Goal: Information Seeking & Learning: Find specific fact

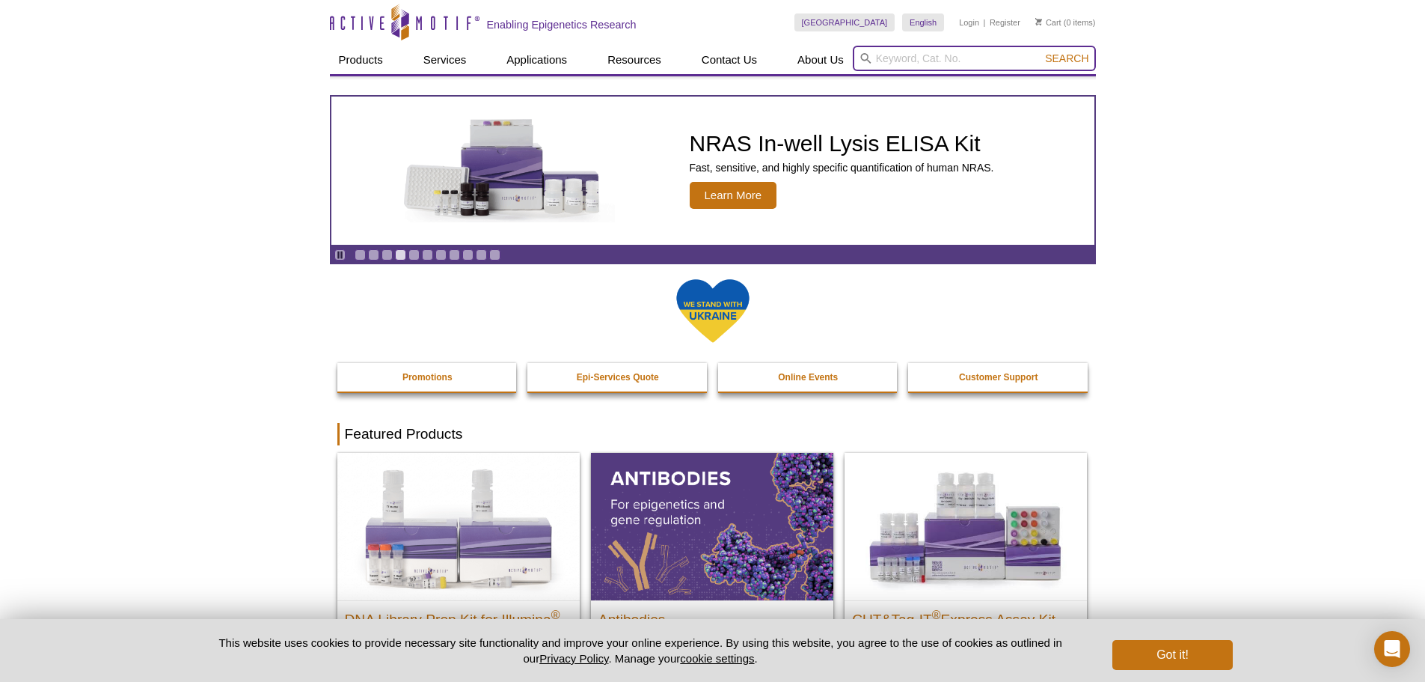
click at [882, 64] on input "search" at bounding box center [974, 58] width 243 height 25
paste input "39173"
type input "39173"
click at [1041, 52] on button "Search" at bounding box center [1067, 58] width 52 height 13
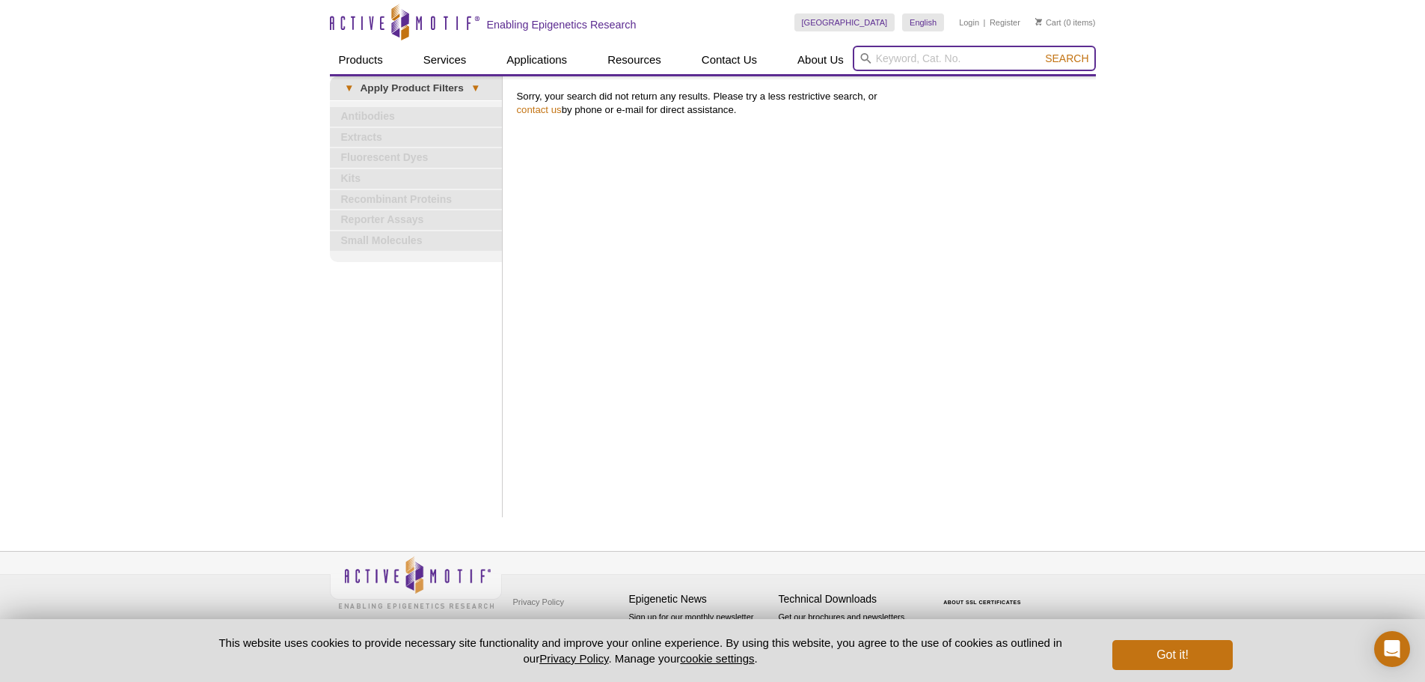
click at [920, 76] on header "Active Motif Logo Enabling Epigenetics Research 0 Search Skip to content Active…" at bounding box center [713, 38] width 766 height 76
click at [880, 60] on input "histone H3 lysine 56" at bounding box center [979, 58] width 243 height 25
type input "histone H3 lysine 56"
click at [1079, 56] on span "Search" at bounding box center [1072, 58] width 43 height 12
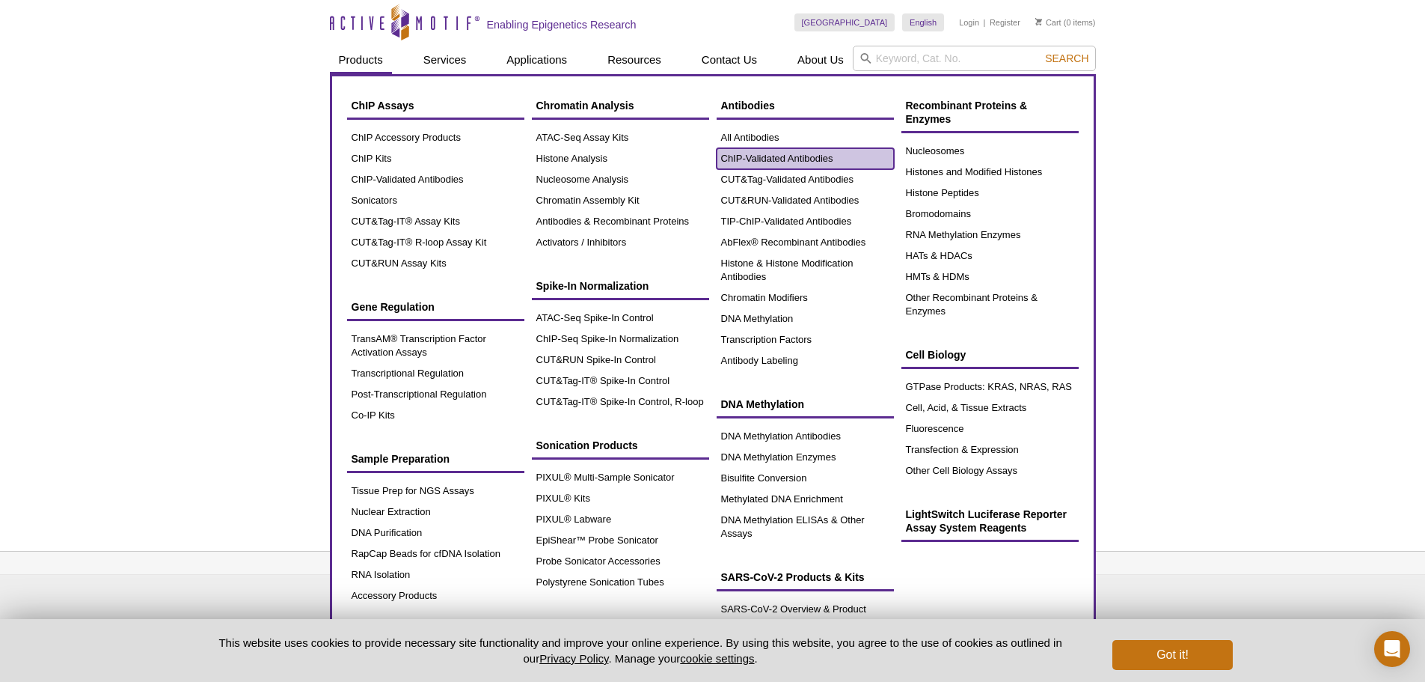
click at [771, 156] on link "ChIP-Validated Antibodies" at bounding box center [805, 158] width 177 height 21
click at [756, 132] on link "All Antibodies" at bounding box center [805, 137] width 177 height 21
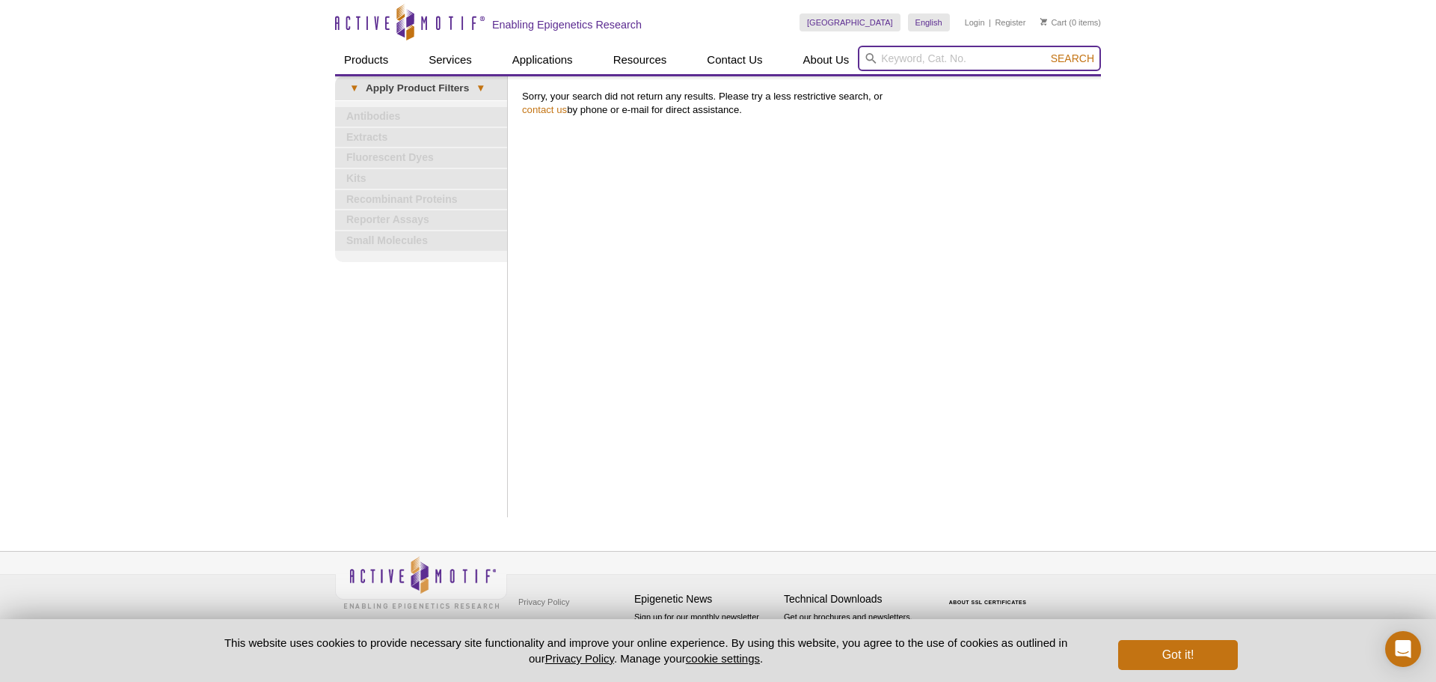
click at [891, 57] on input "search" at bounding box center [979, 58] width 243 height 25
type input "histone H3"
click at [1047, 52] on button "Search" at bounding box center [1073, 58] width 52 height 13
click at [1068, 61] on span "Search" at bounding box center [1072, 58] width 43 height 12
click at [1061, 59] on span "Search" at bounding box center [1072, 58] width 43 height 12
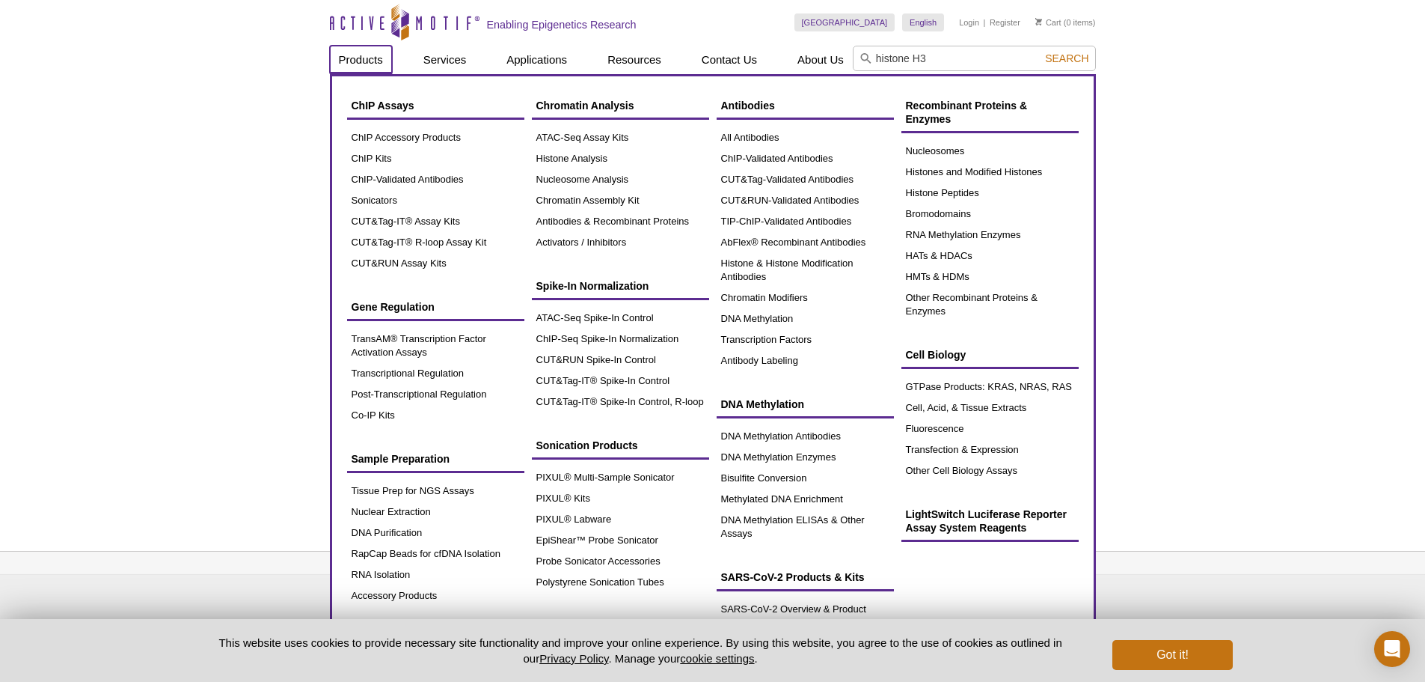
click at [363, 57] on link "Products" at bounding box center [361, 60] width 62 height 28
click at [757, 138] on link "All Antibodies" at bounding box center [805, 137] width 177 height 21
click at [761, 276] on link "Histone & Histone Modification Antibodies" at bounding box center [805, 270] width 177 height 34
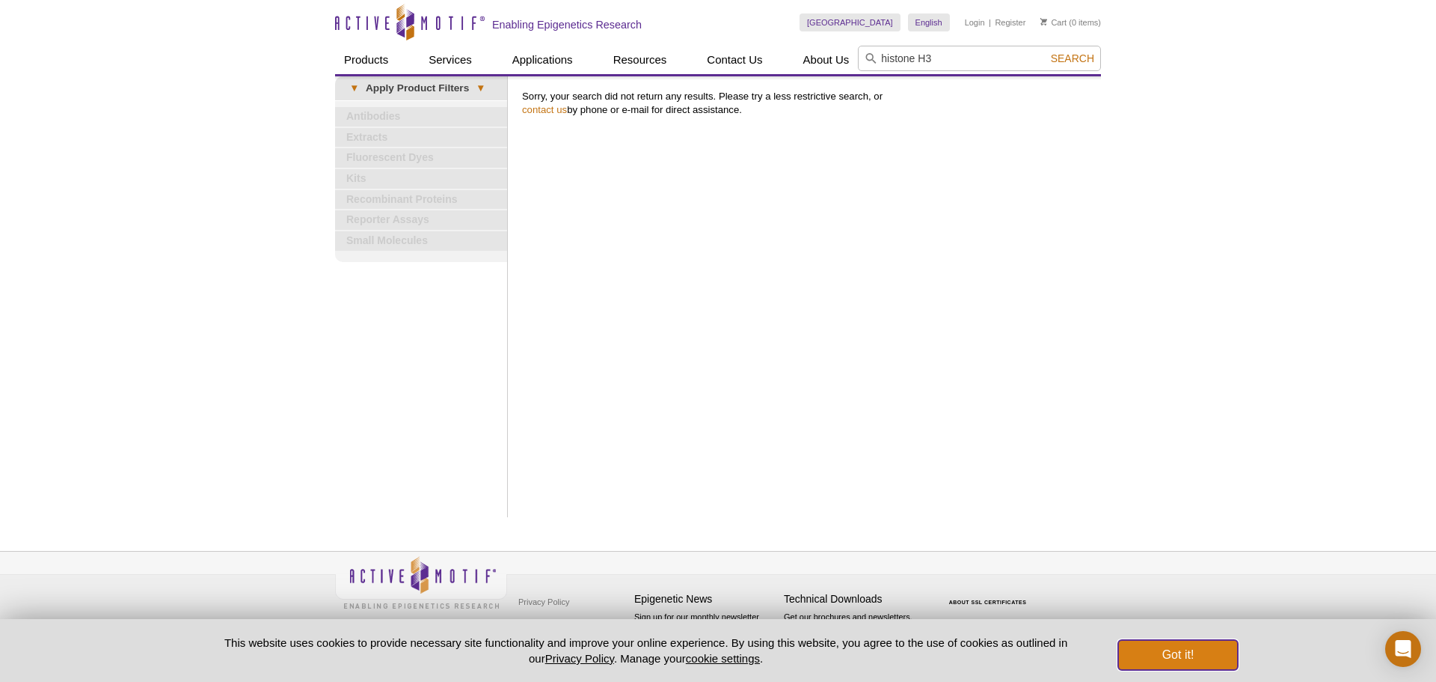
click at [1174, 658] on button "Got it!" at bounding box center [1178, 655] width 120 height 30
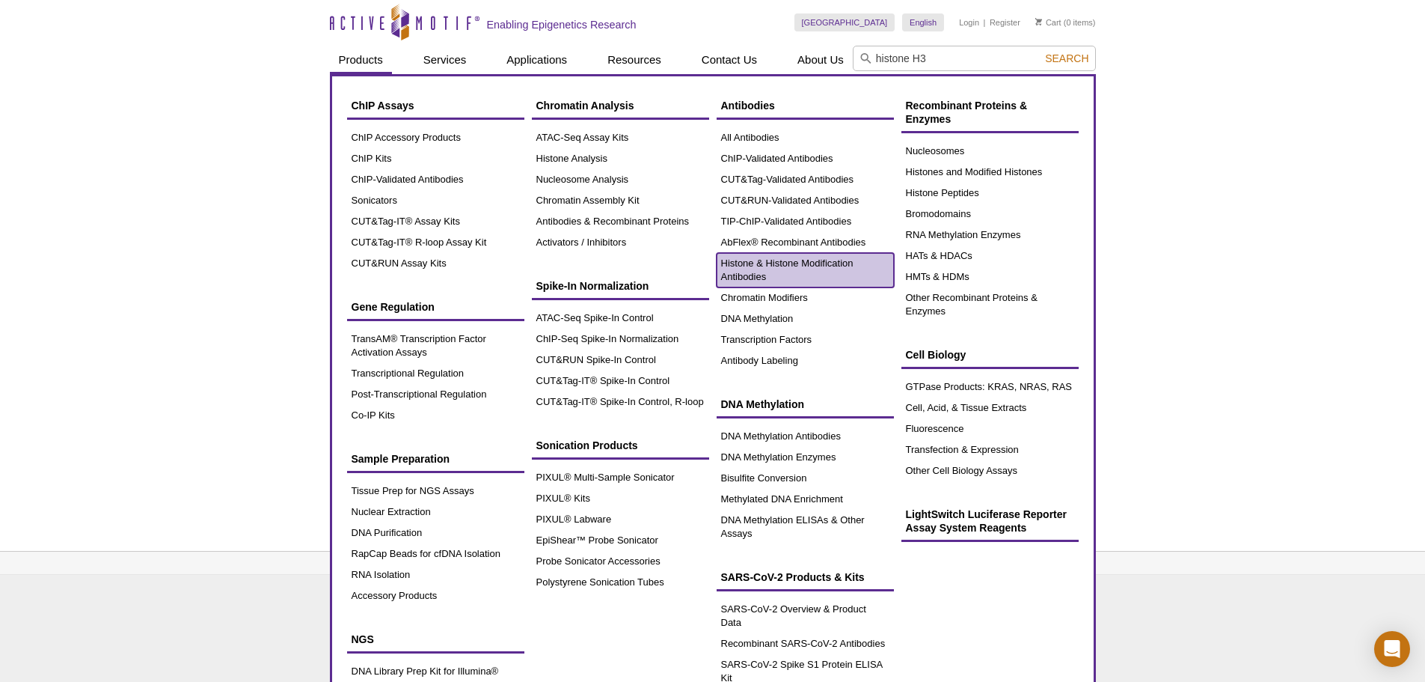
click at [770, 275] on link "Histone & Histone Modification Antibodies" at bounding box center [805, 270] width 177 height 34
click at [737, 266] on link "Histone & Histone Modification Antibodies" at bounding box center [805, 270] width 177 height 34
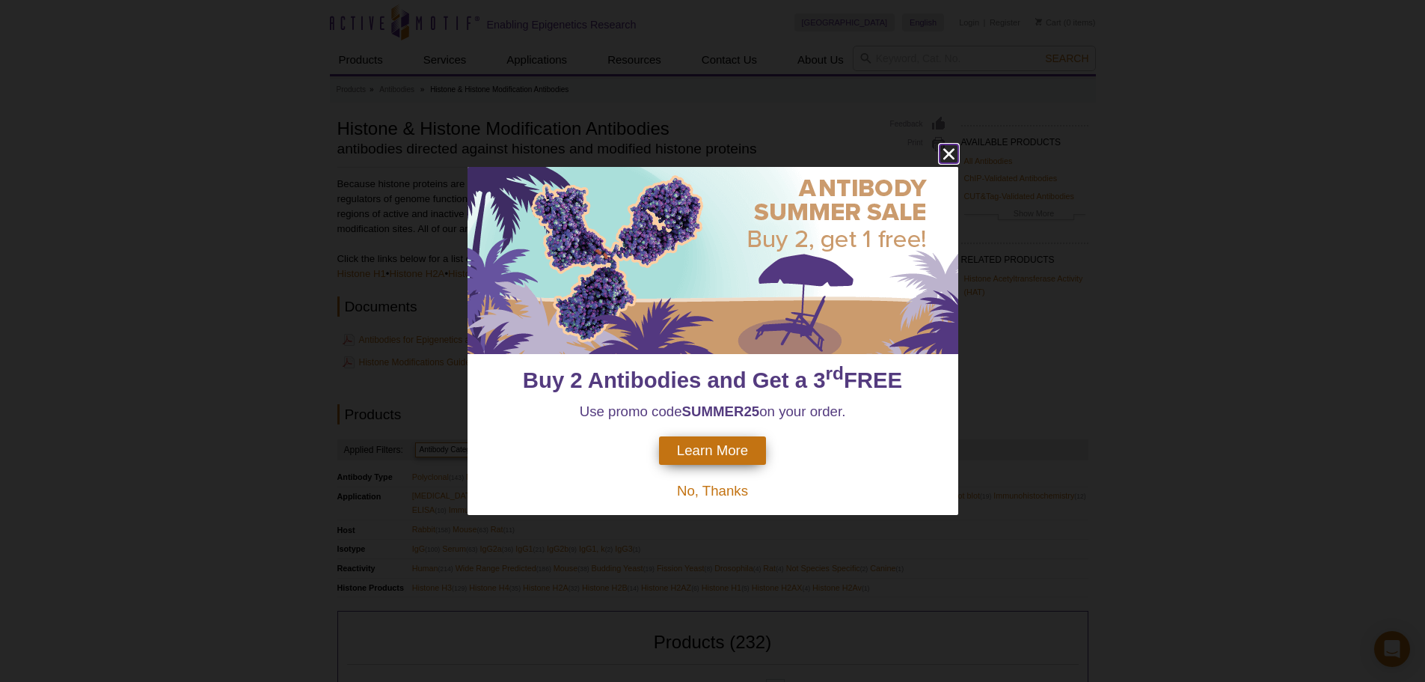
click at [946, 157] on icon "close" at bounding box center [948, 154] width 11 height 11
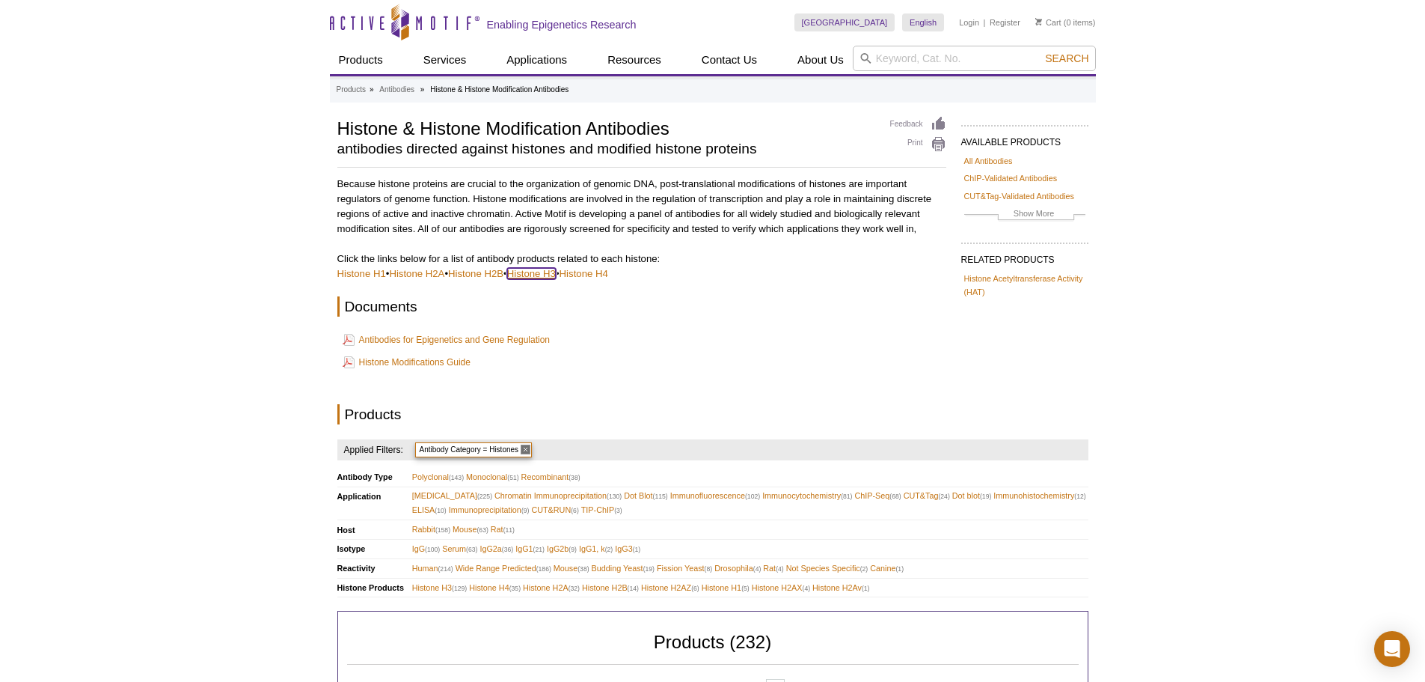
click at [550, 273] on link "Histone H3" at bounding box center [531, 273] width 49 height 11
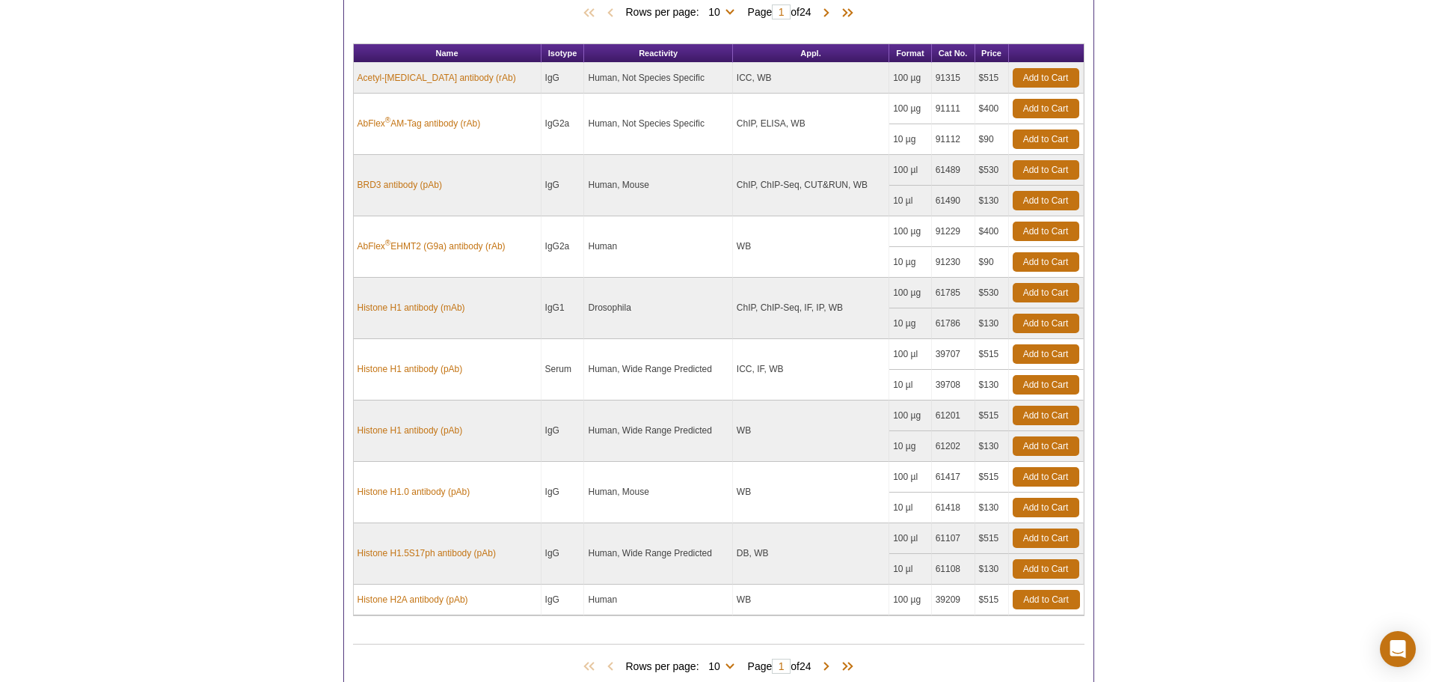
scroll to position [748, 0]
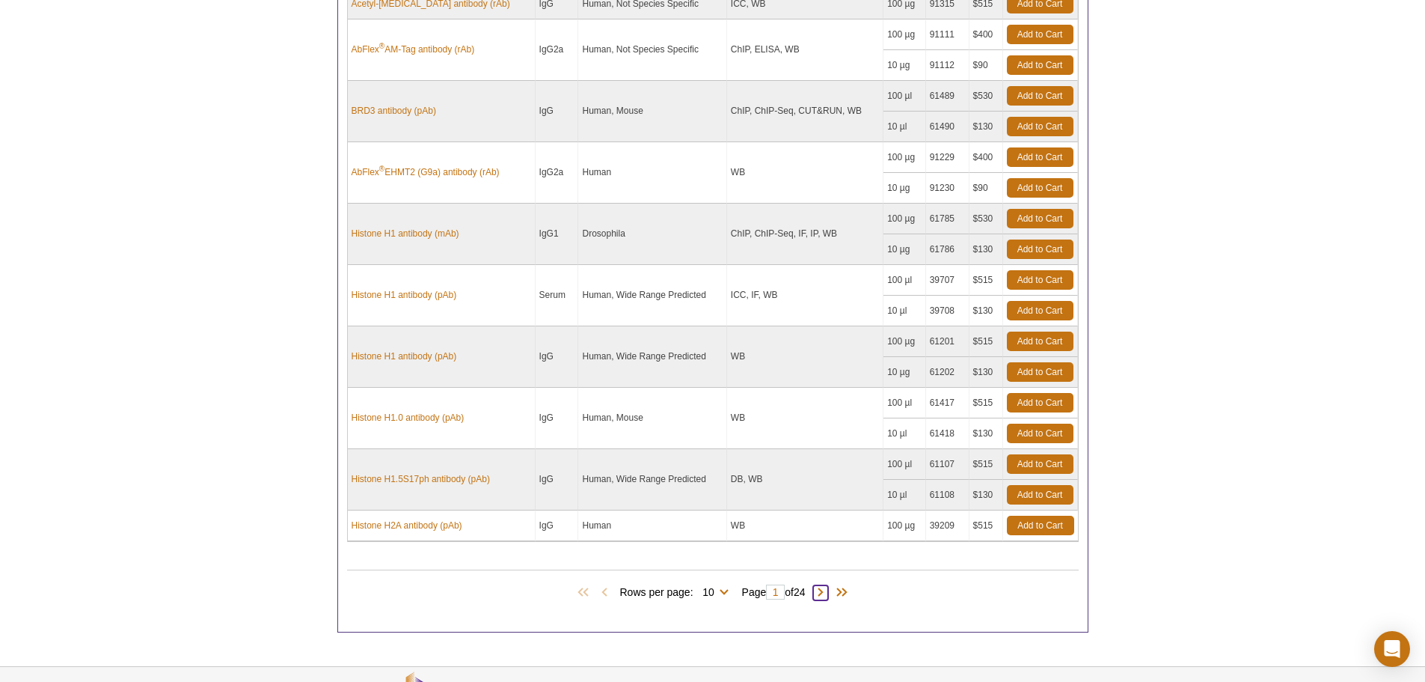
click at [825, 597] on span at bounding box center [820, 592] width 15 height 15
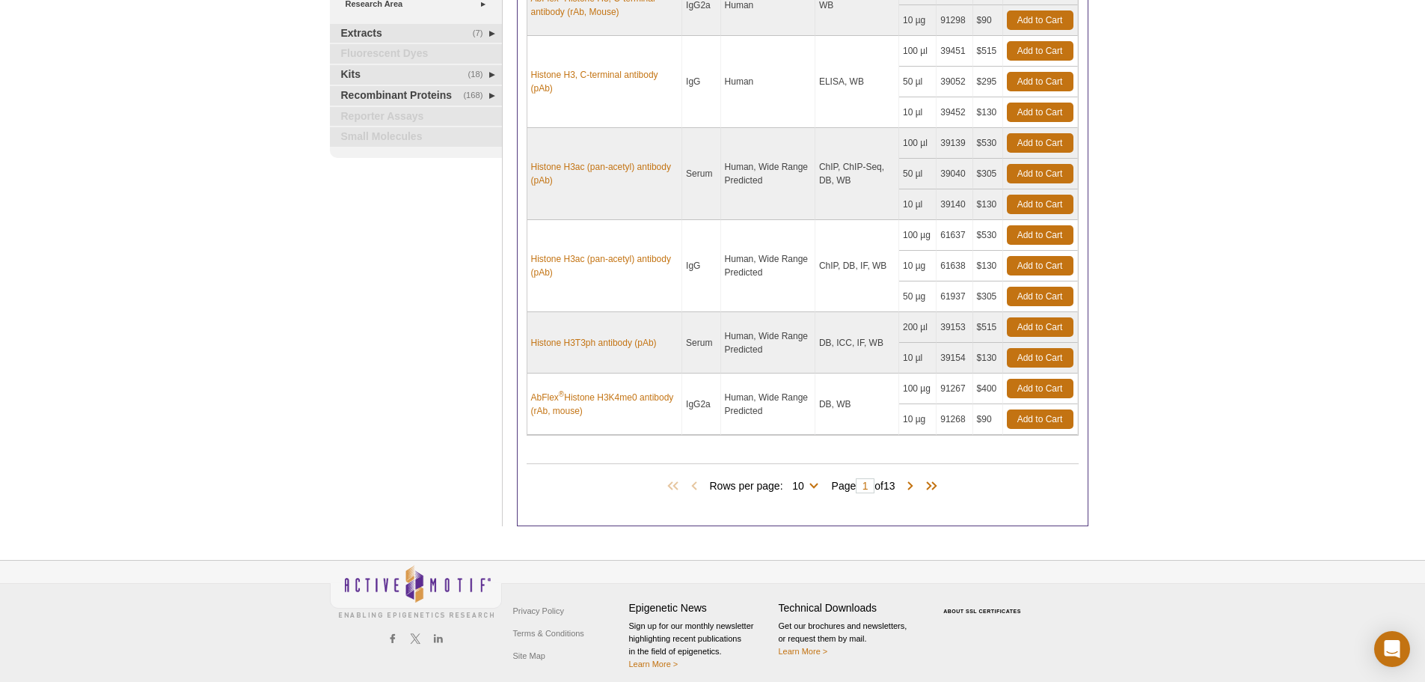
scroll to position [533, 0]
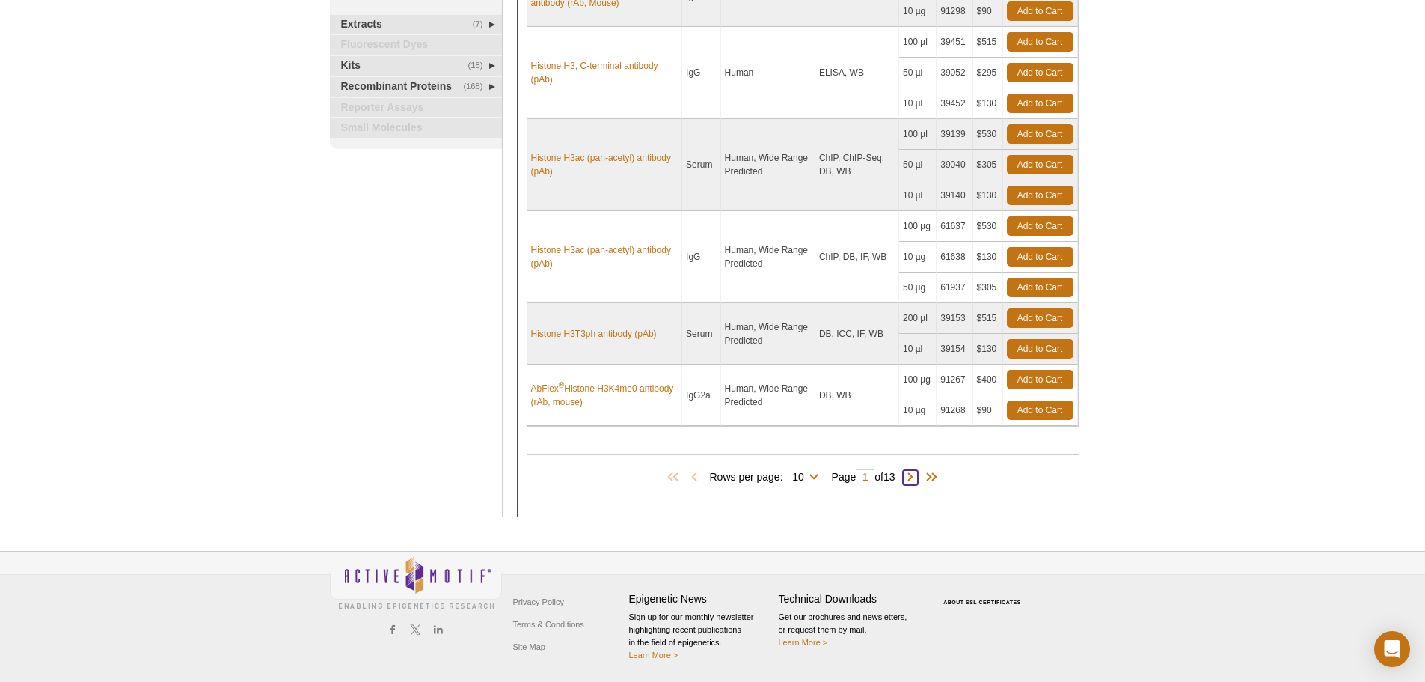
click at [916, 477] on span at bounding box center [910, 477] width 15 height 15
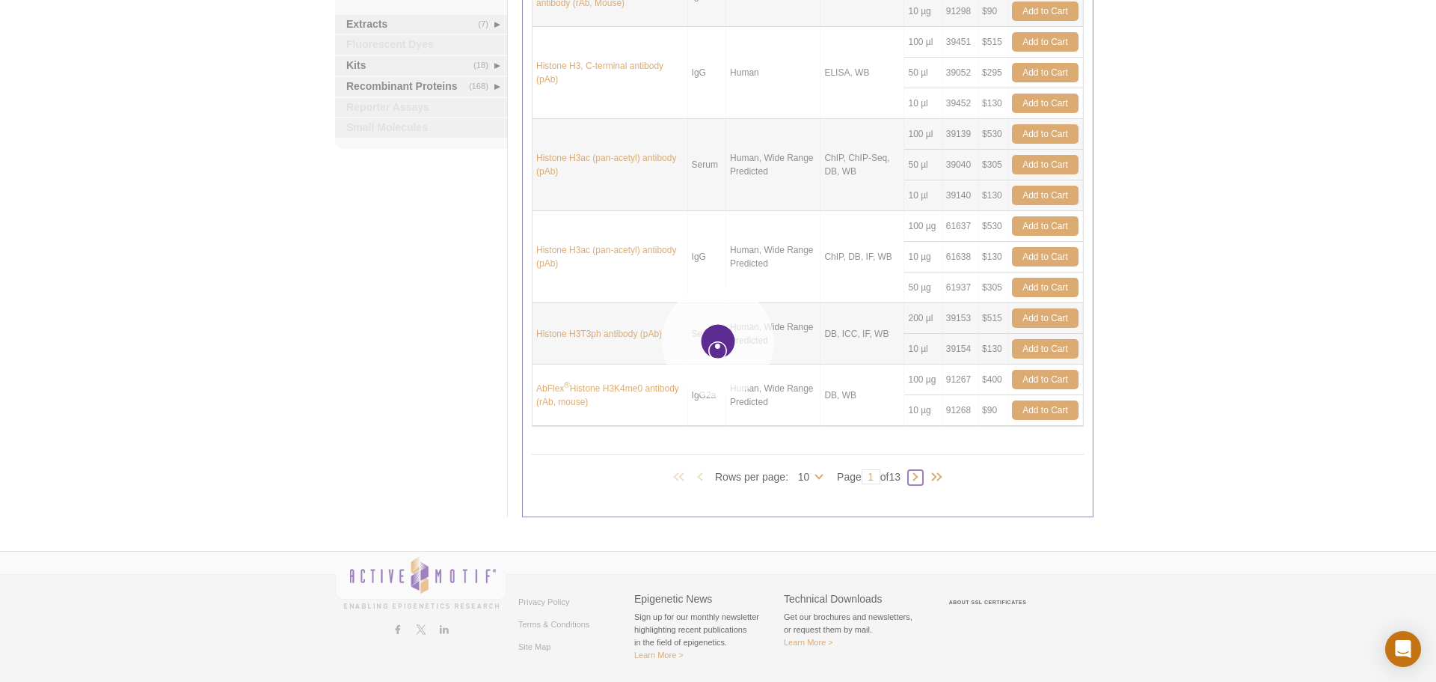
type input "2"
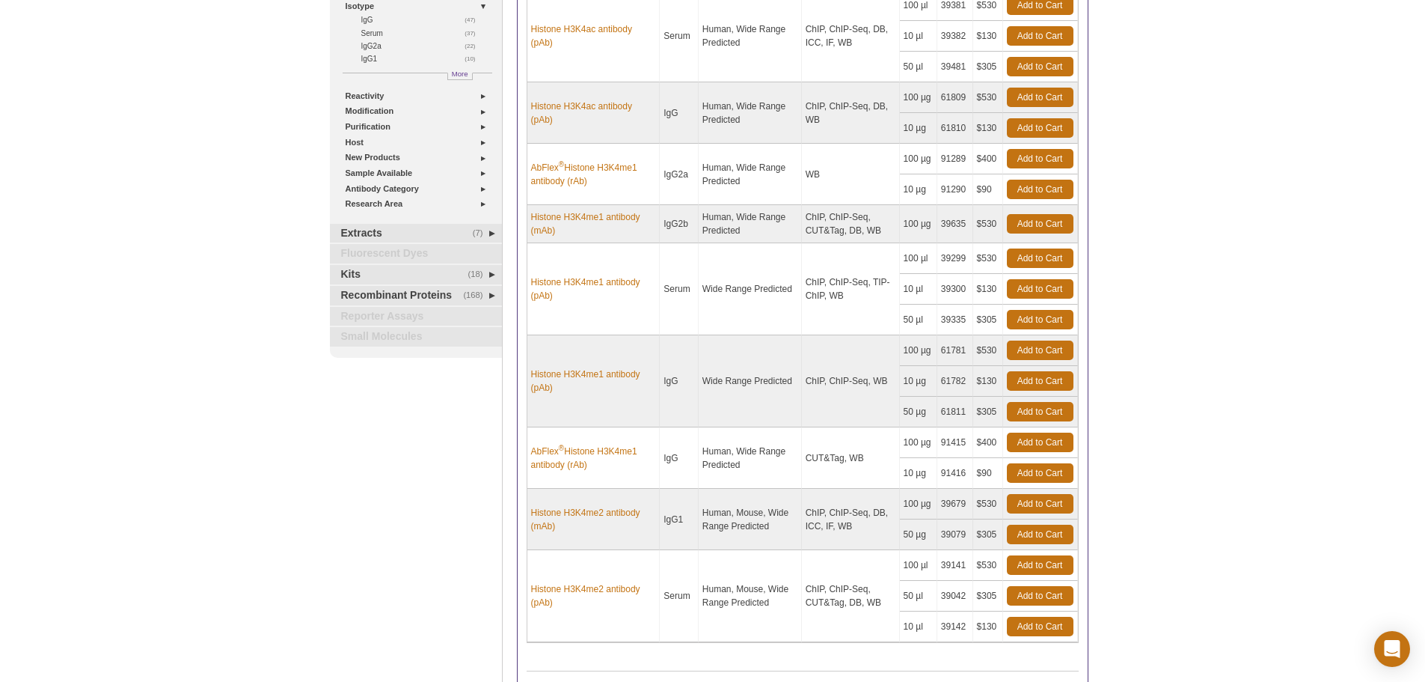
scroll to position [384, 0]
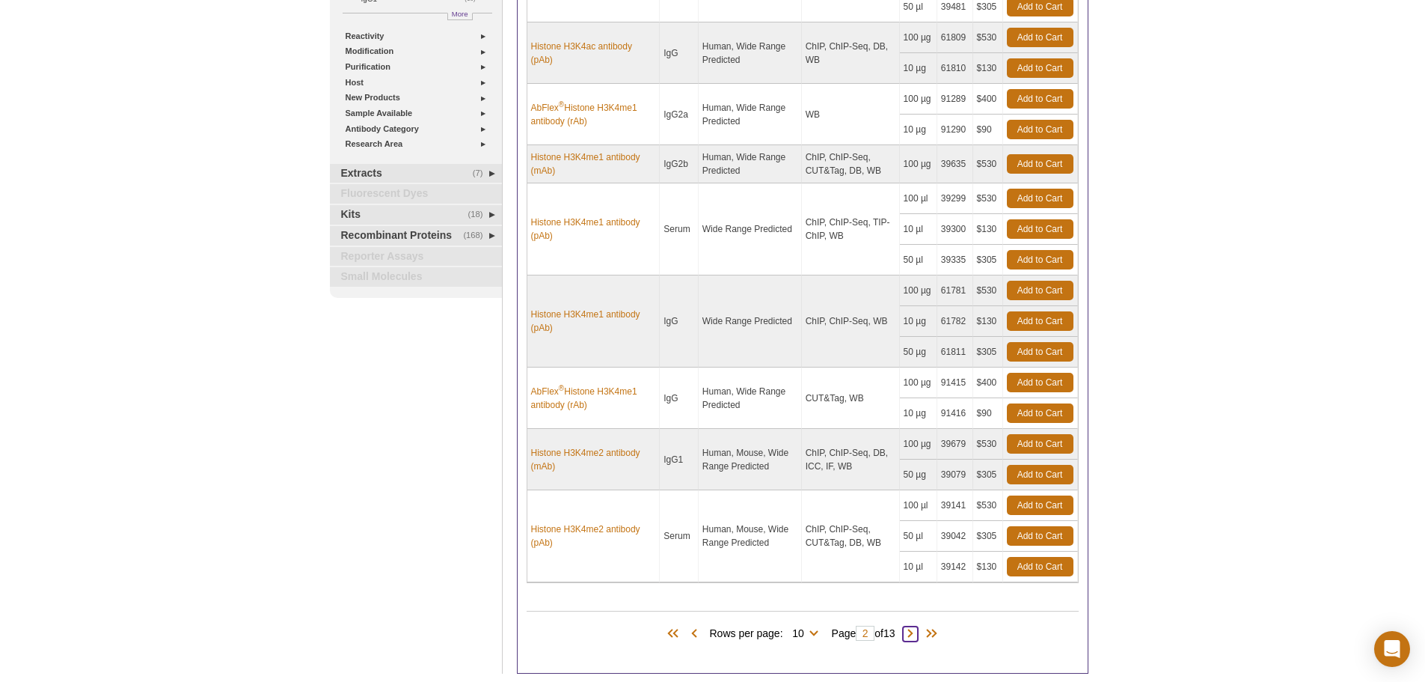
click at [917, 638] on span at bounding box center [910, 633] width 15 height 15
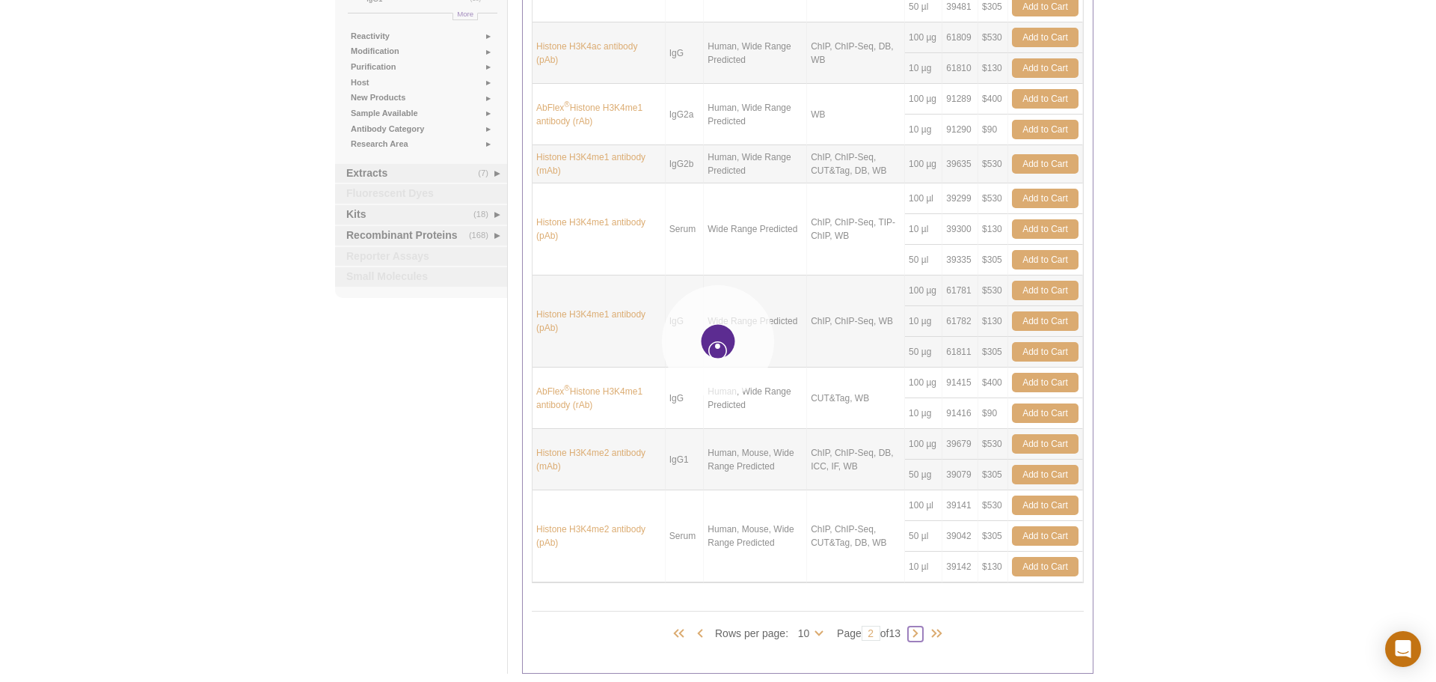
type input "3"
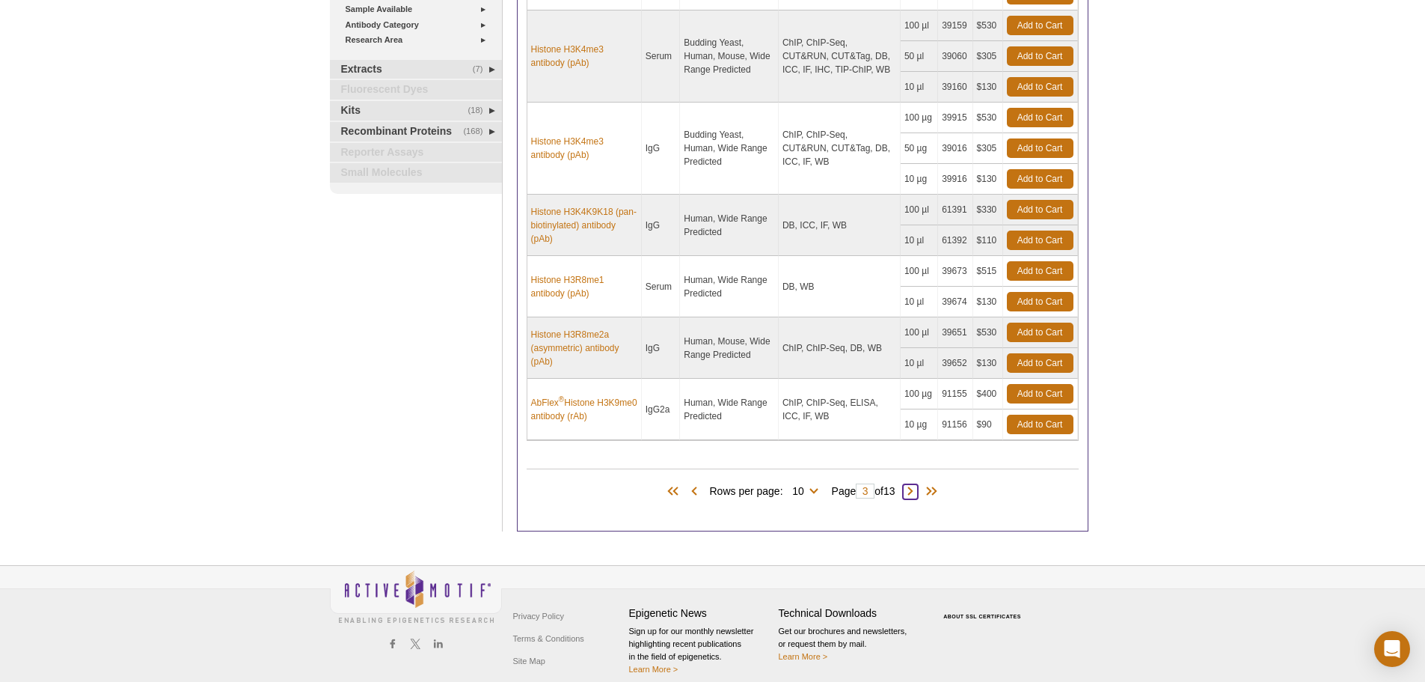
scroll to position [503, 0]
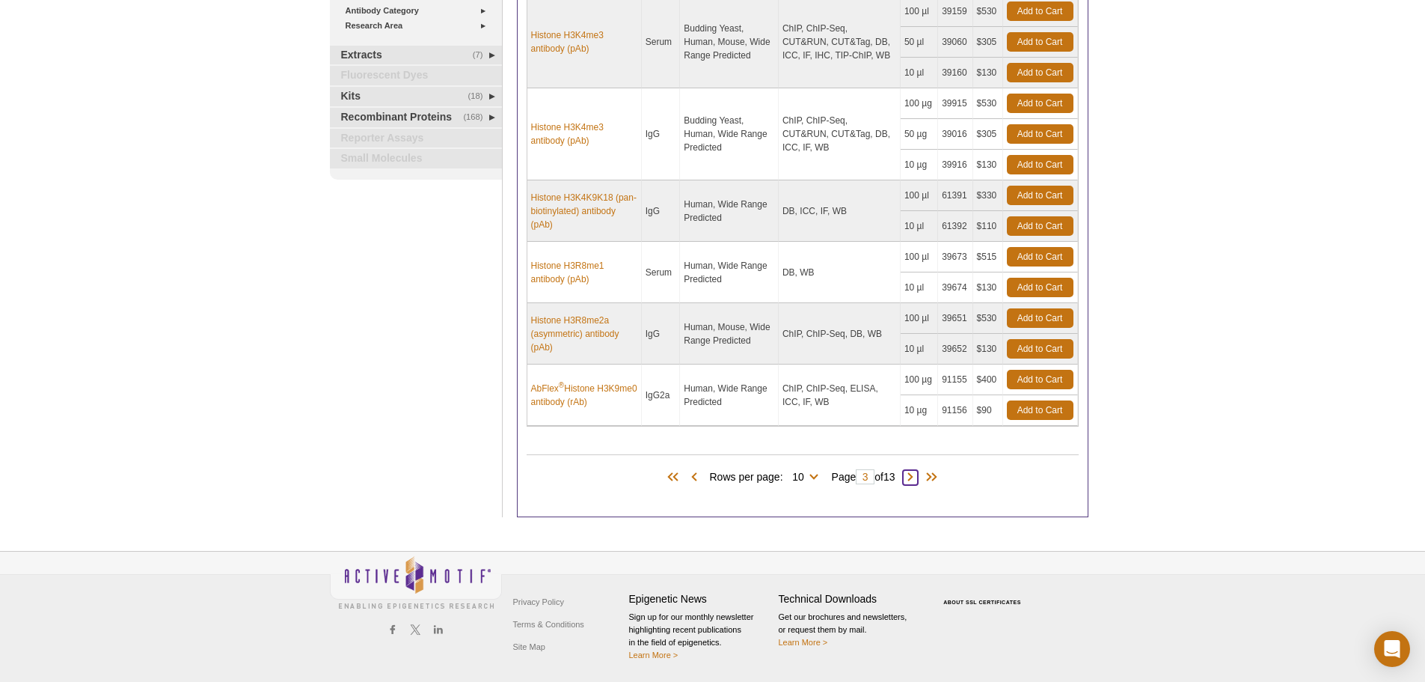
click at [917, 474] on span at bounding box center [910, 477] width 15 height 15
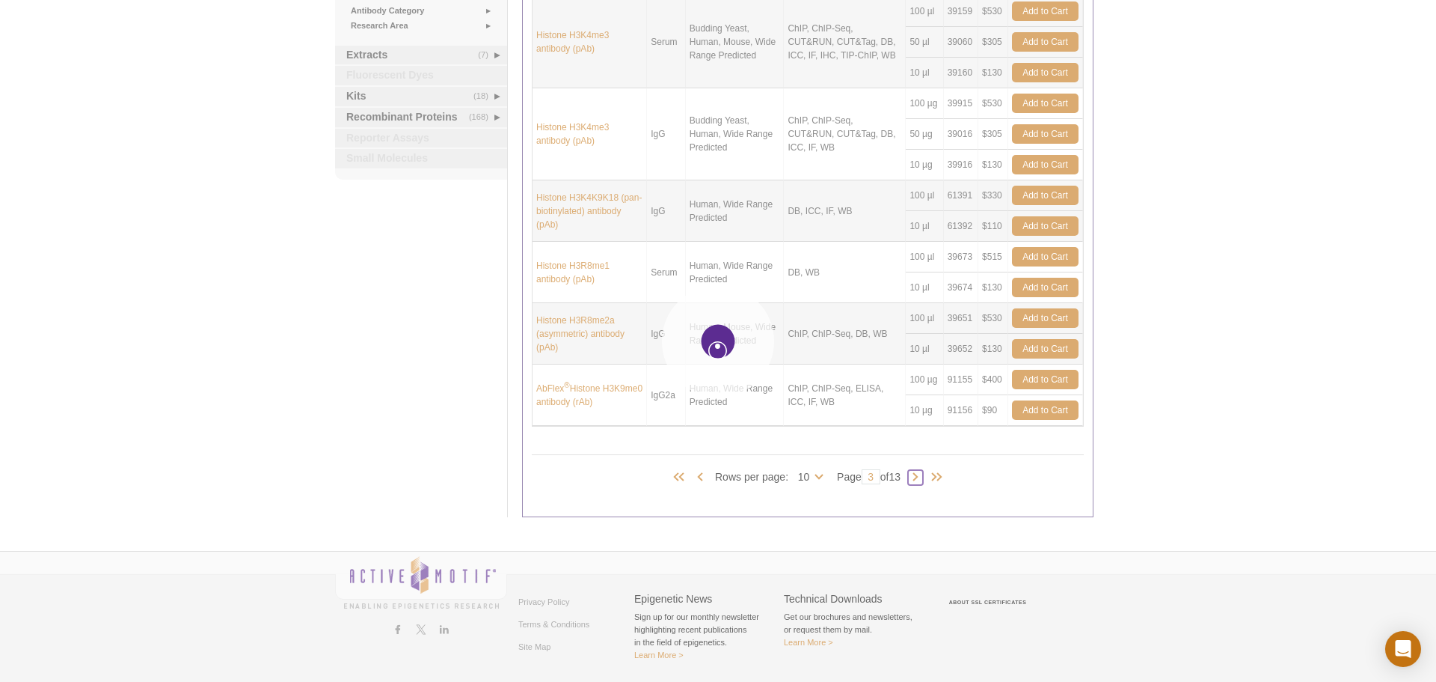
type input "4"
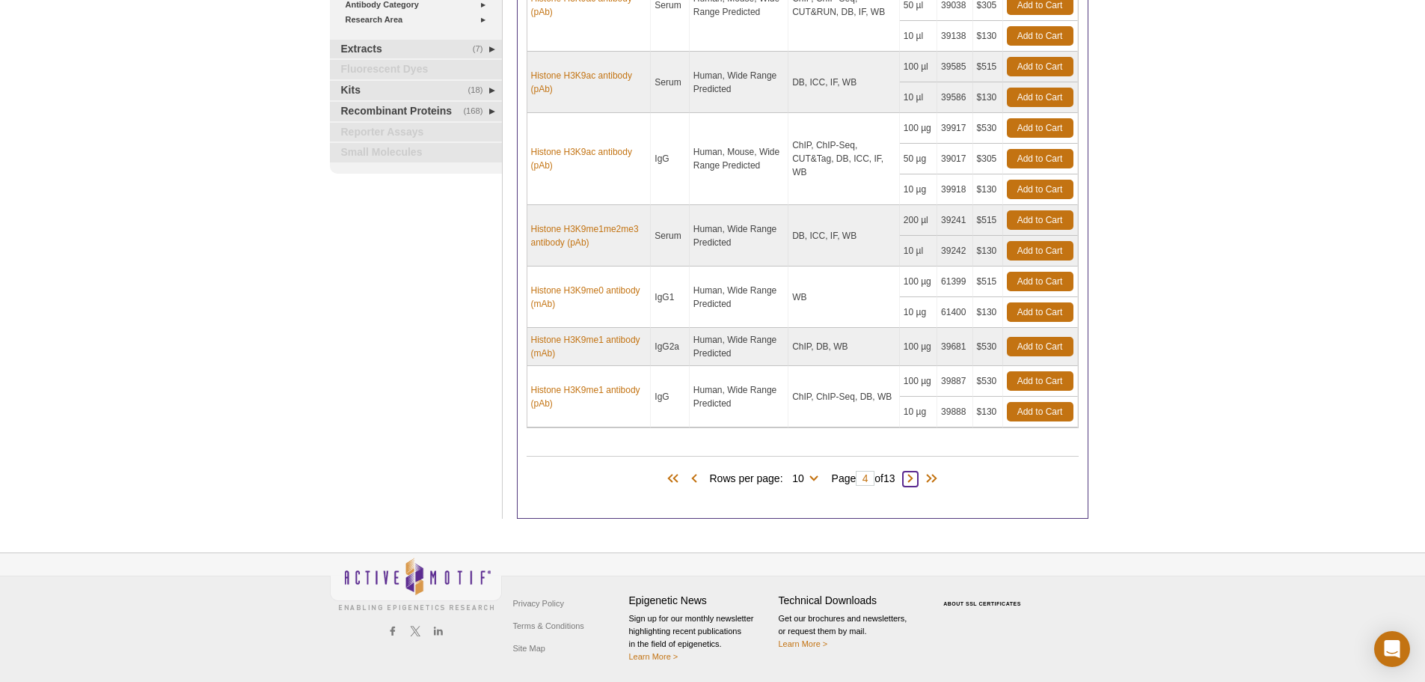
scroll to position [510, 0]
click at [918, 478] on span at bounding box center [910, 477] width 15 height 15
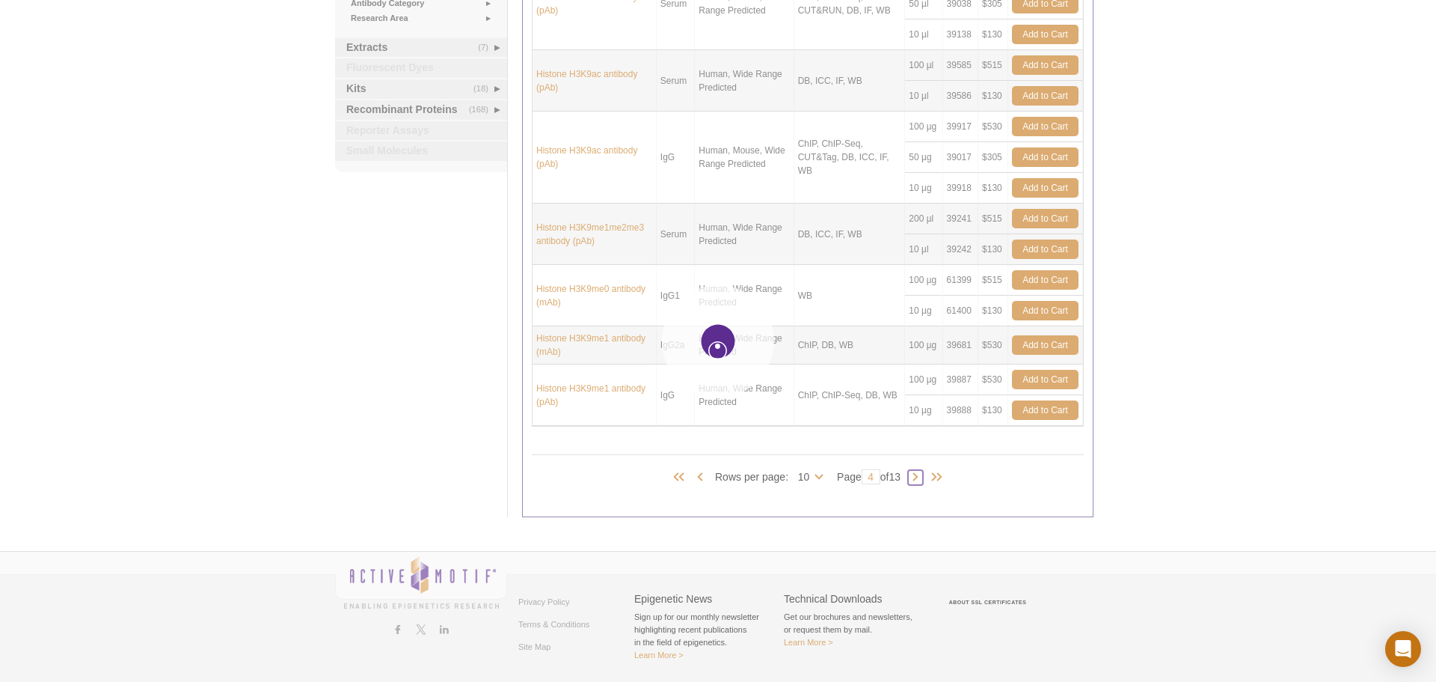
type input "5"
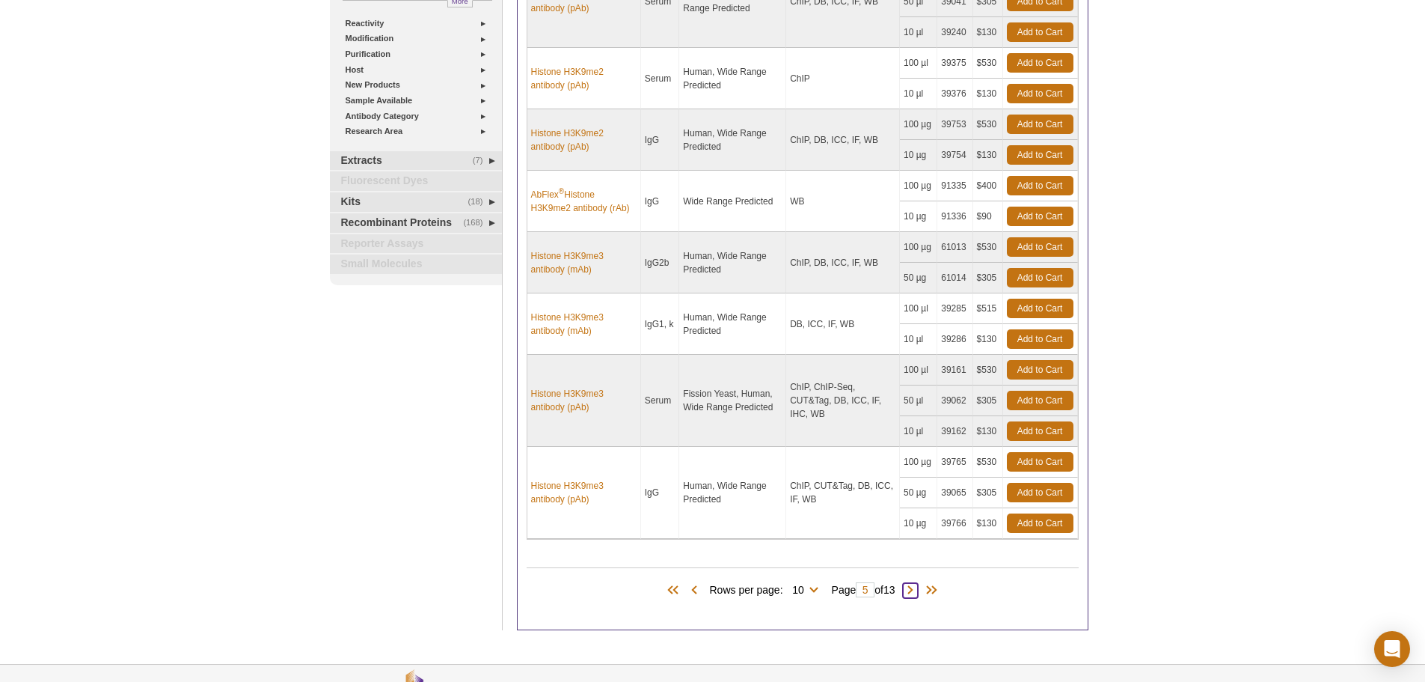
scroll to position [435, 0]
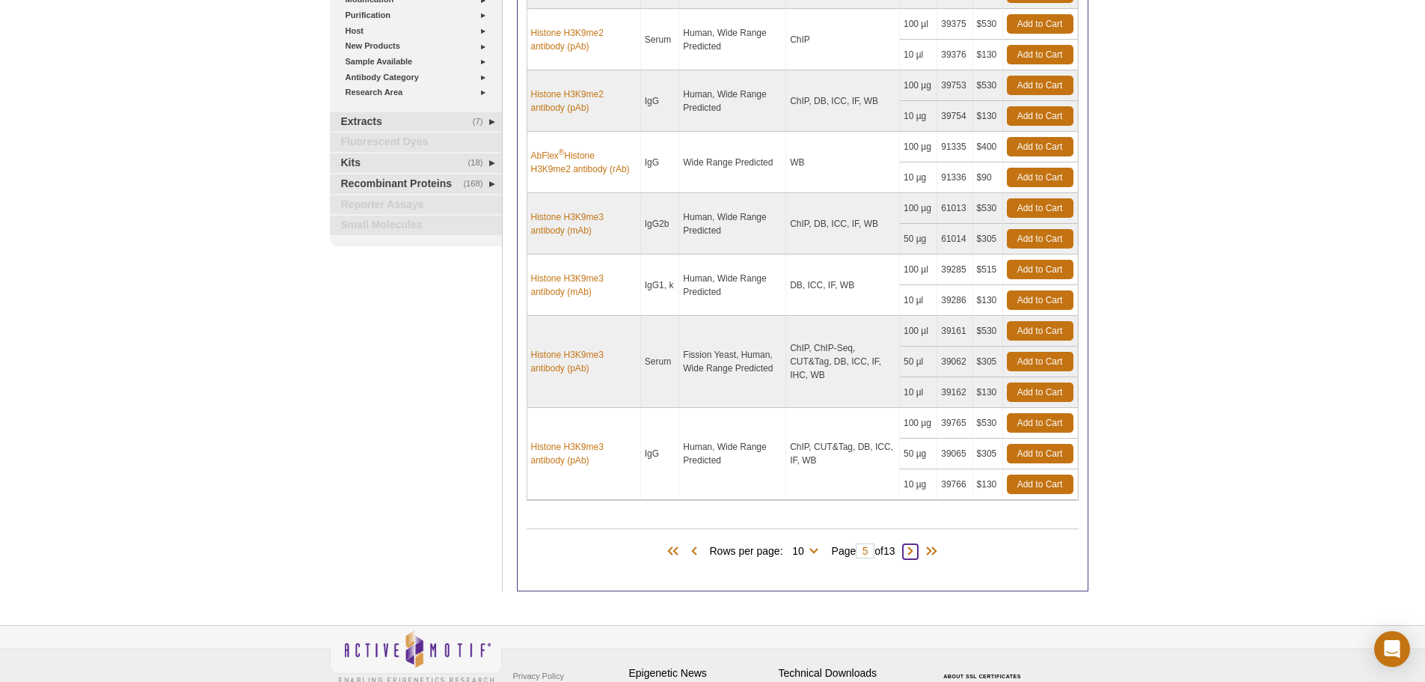
click at [914, 551] on span at bounding box center [910, 551] width 15 height 15
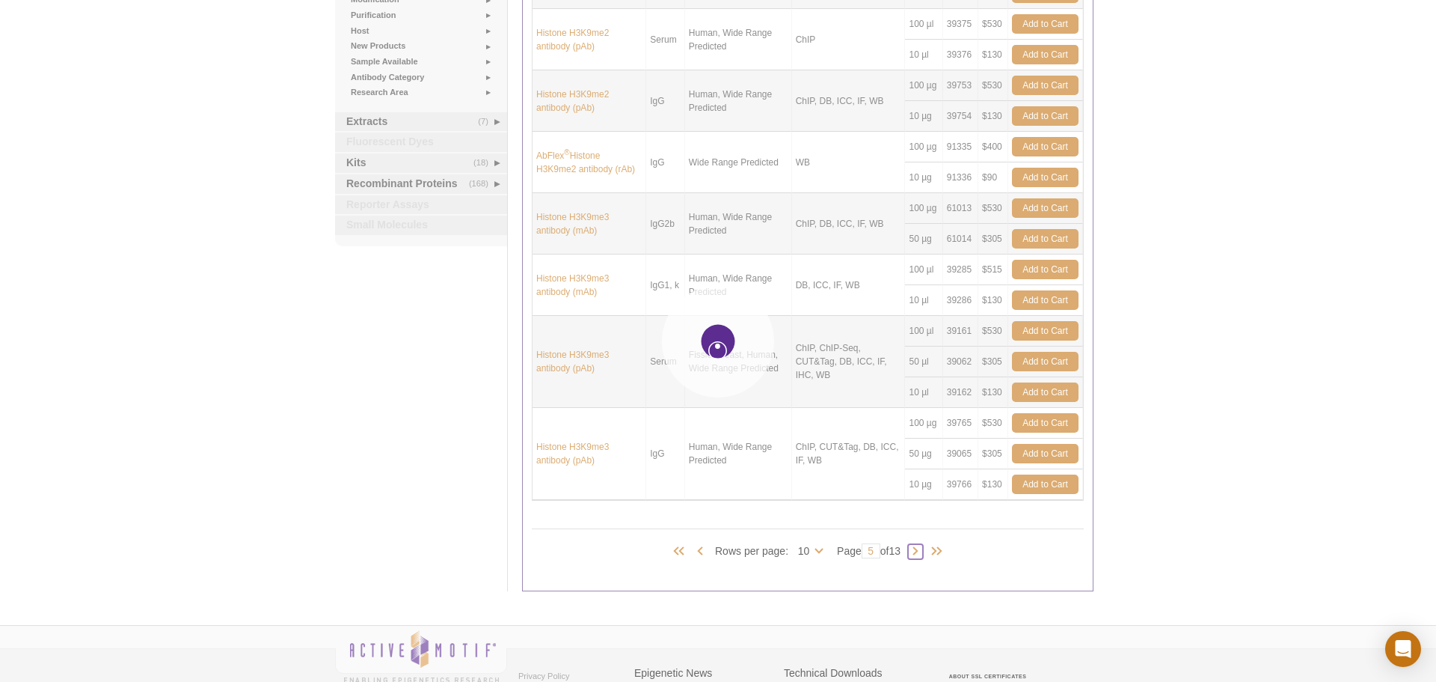
type input "6"
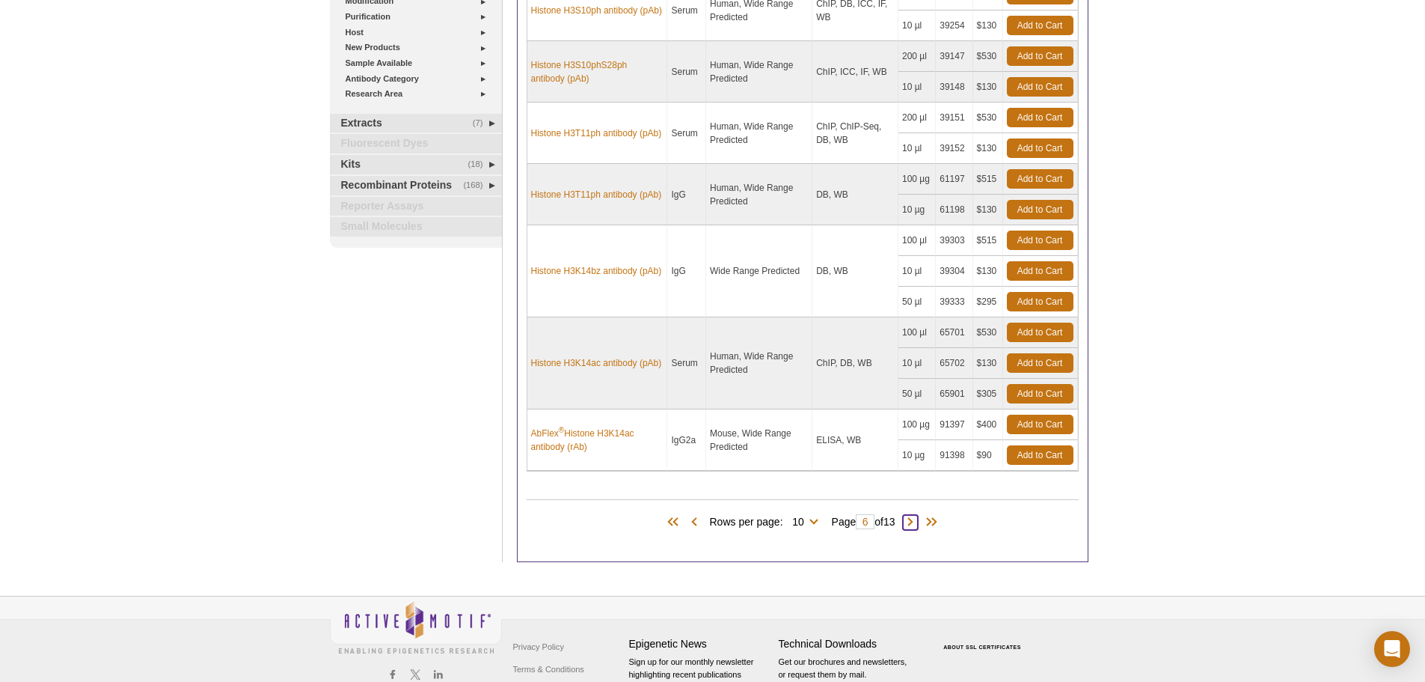
scroll to position [435, 0]
click at [918, 525] on span at bounding box center [910, 520] width 15 height 15
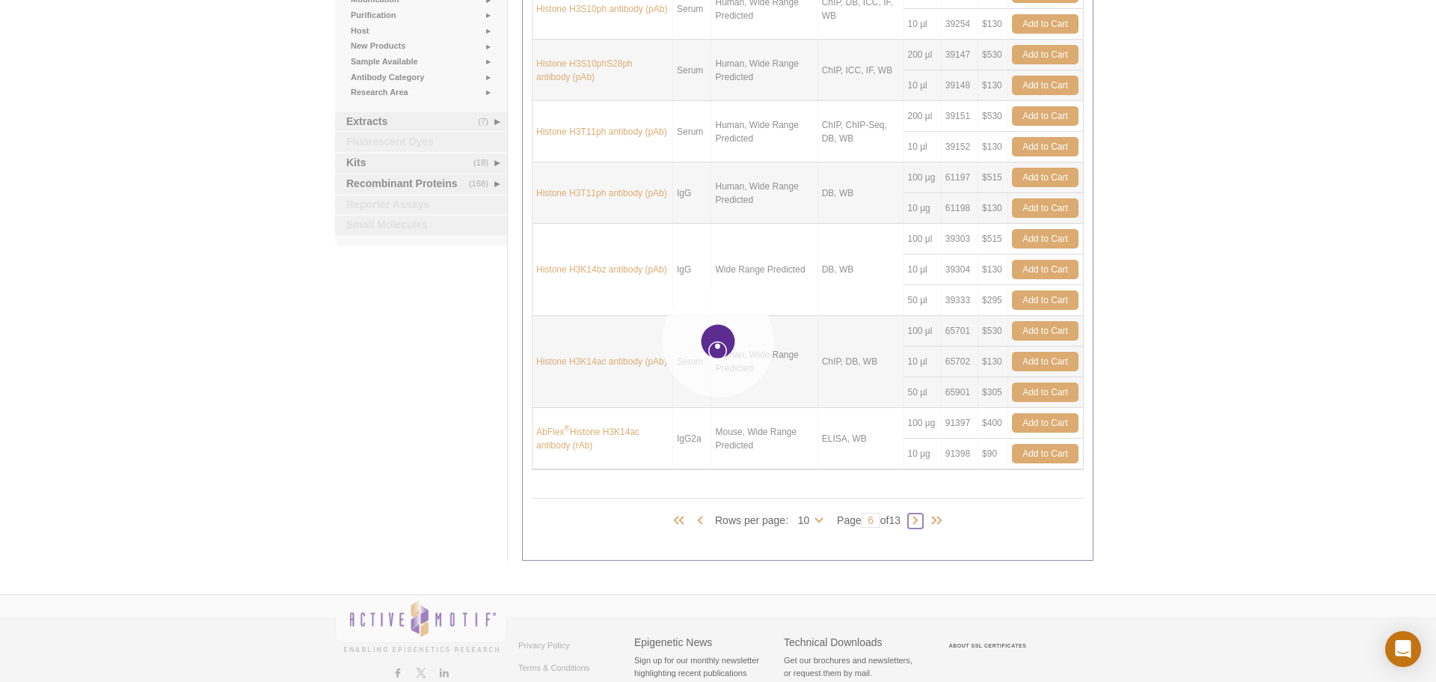
type input "7"
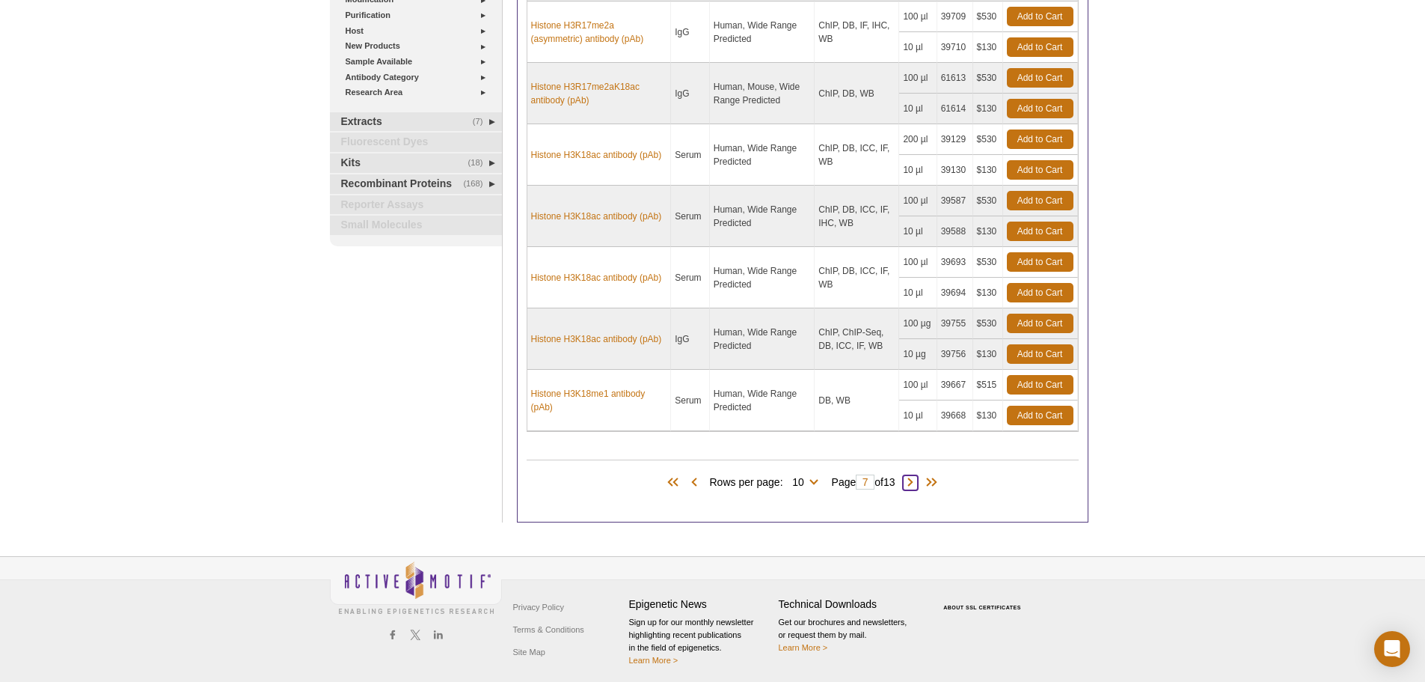
click at [915, 484] on span at bounding box center [910, 482] width 15 height 15
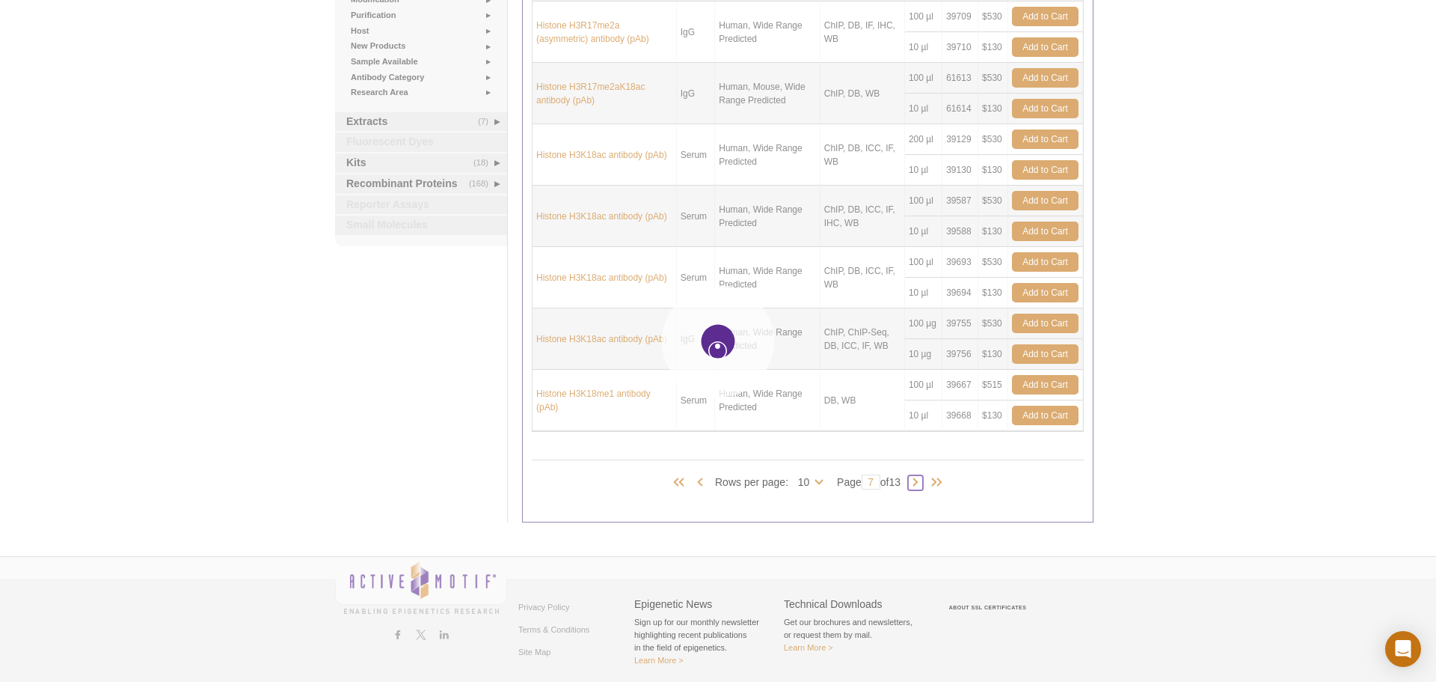
type input "8"
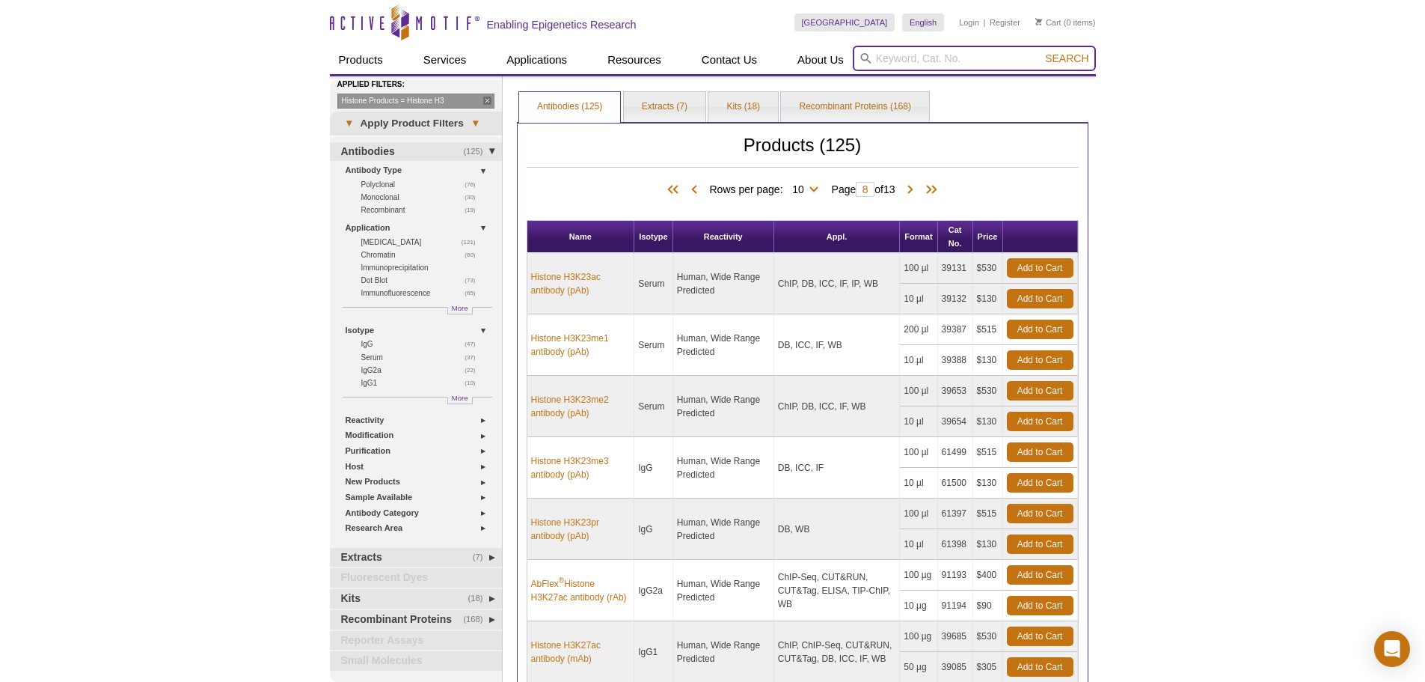
click at [894, 59] on input "search" at bounding box center [974, 58] width 243 height 25
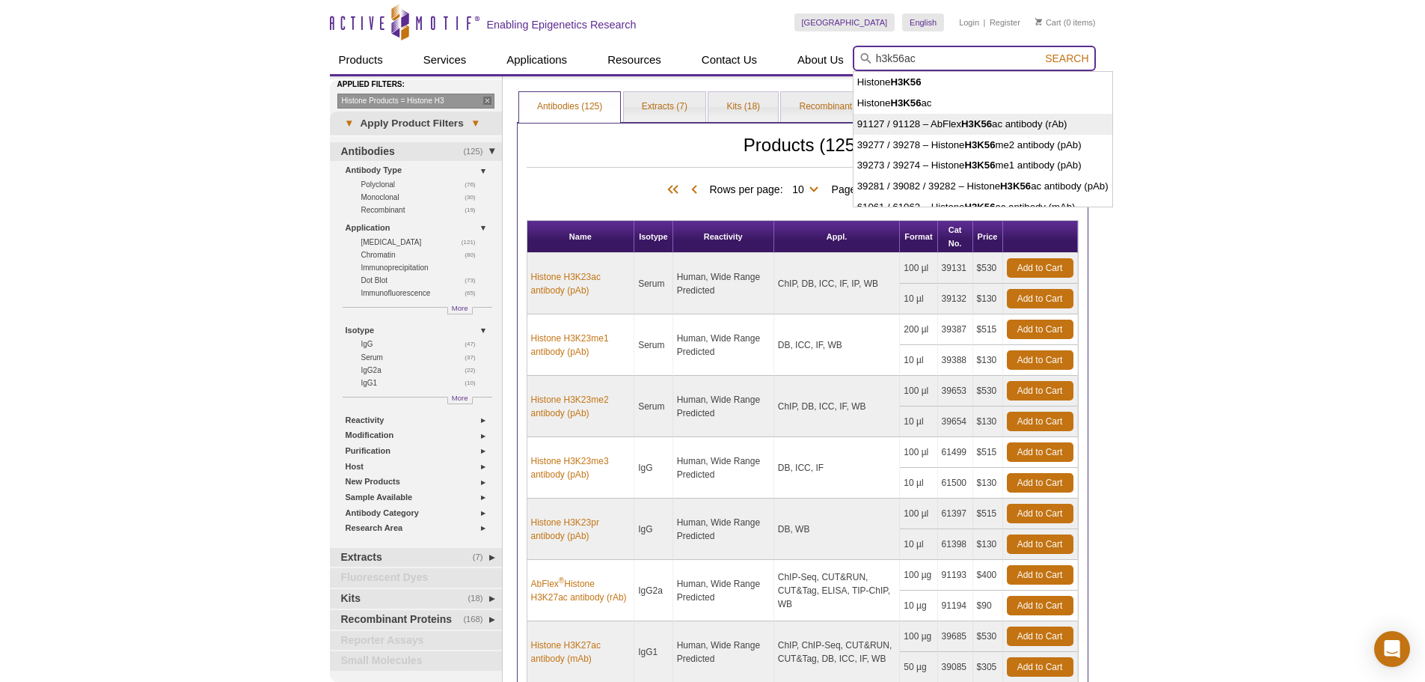
type input "91127 / 91128 – AbFlex H3K56ac antibody (rAb)"
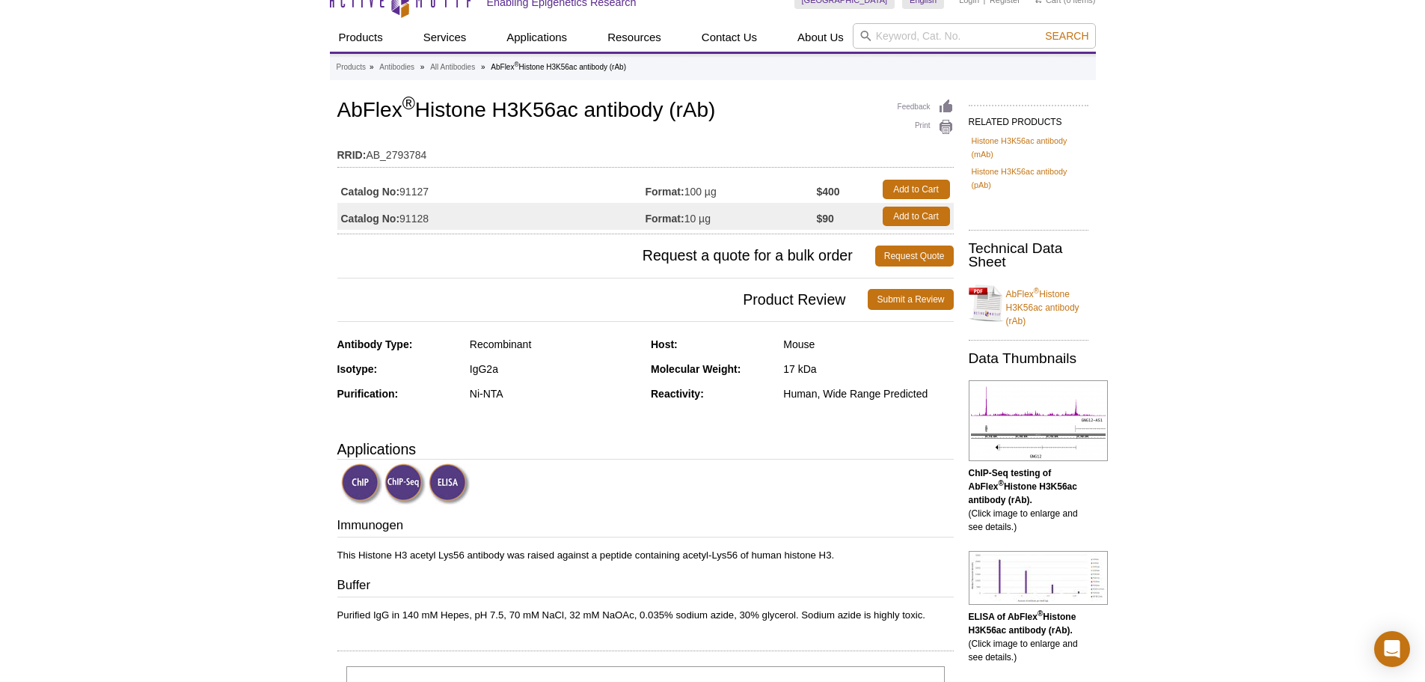
scroll to position [4, 0]
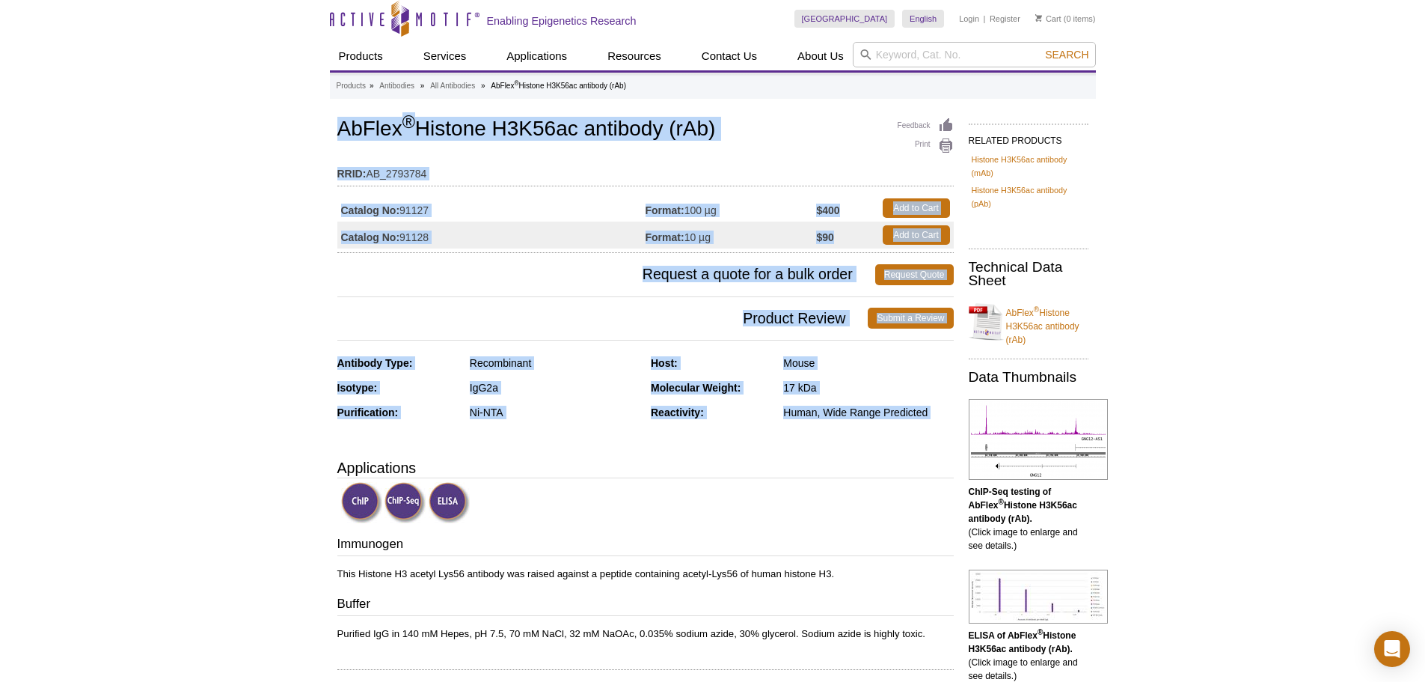
drag, startPoint x: 318, startPoint y: 115, endPoint x: 266, endPoint y: 449, distance: 337.8
